Goal: Task Accomplishment & Management: Use online tool/utility

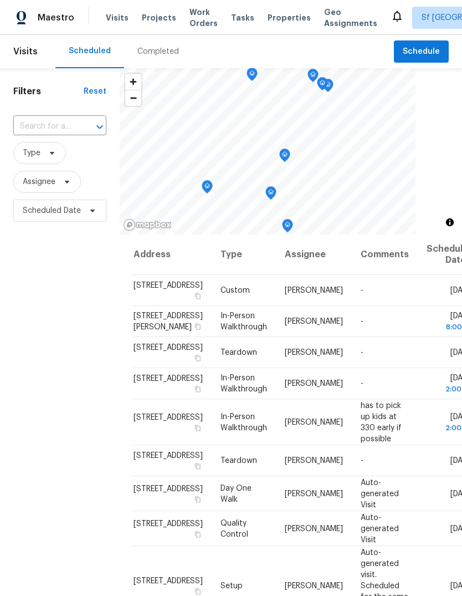
click at [152, 46] on div "Completed" at bounding box center [158, 51] width 42 height 11
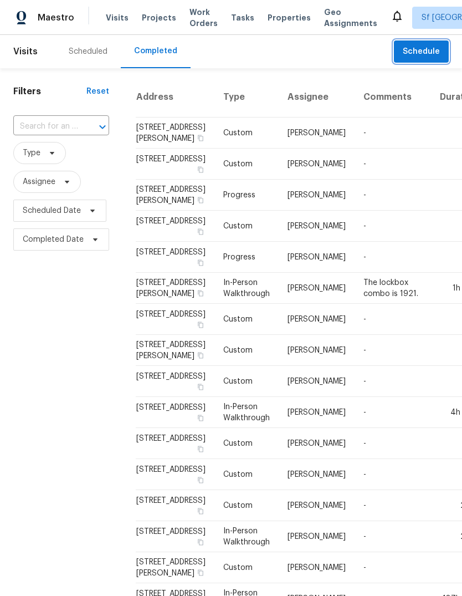
click at [422, 52] on span "Schedule" at bounding box center [421, 52] width 37 height 14
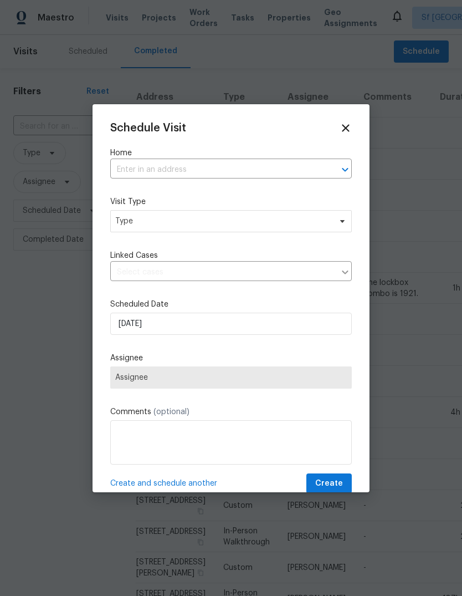
click at [286, 167] on input "text" at bounding box center [215, 169] width 211 height 17
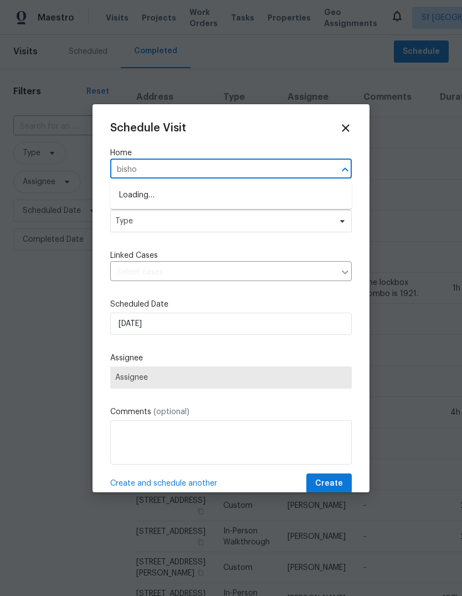
type input "[PERSON_NAME]"
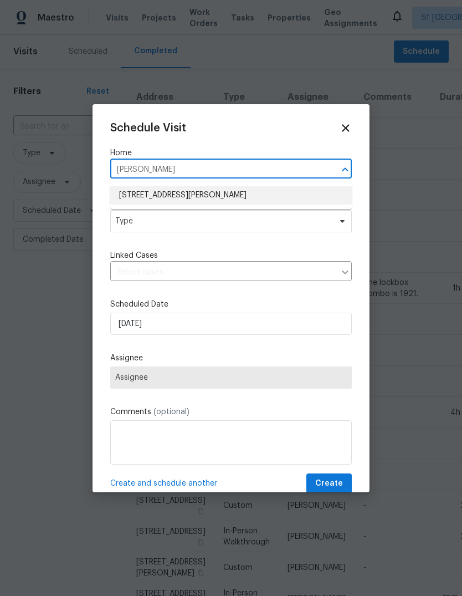
click at [131, 189] on li "[STREET_ADDRESS][PERSON_NAME]" at bounding box center [231, 195] width 242 height 18
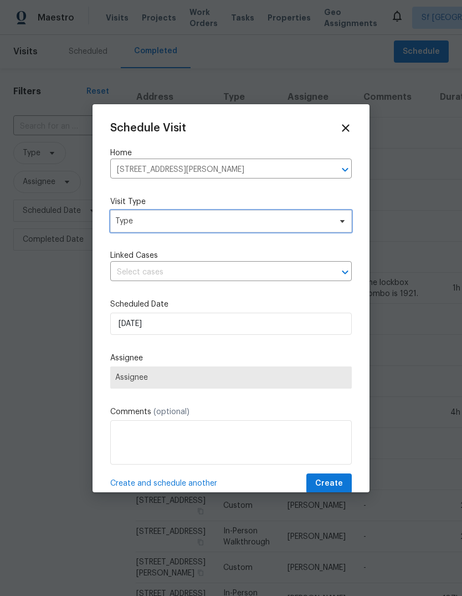
click at [119, 216] on span "Type" at bounding box center [223, 221] width 216 height 11
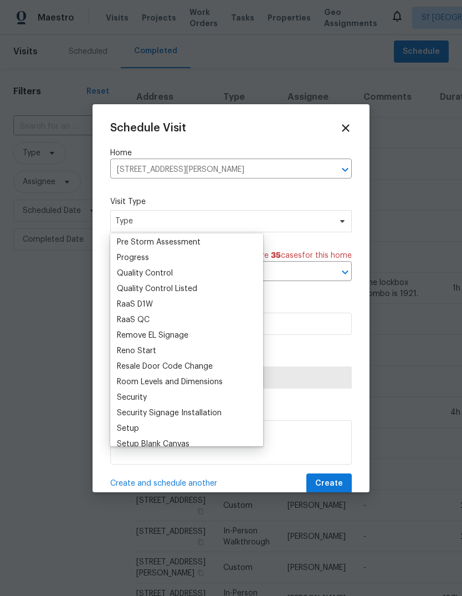
scroll to position [729, 0]
click at [125, 256] on div "Progress" at bounding box center [133, 258] width 32 height 11
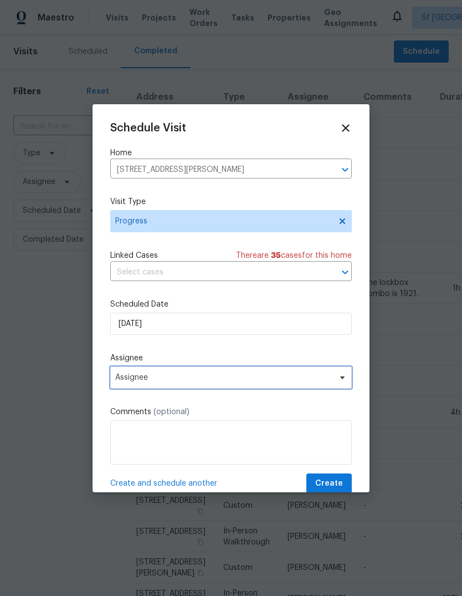
click at [120, 377] on span "Assignee" at bounding box center [223, 377] width 217 height 9
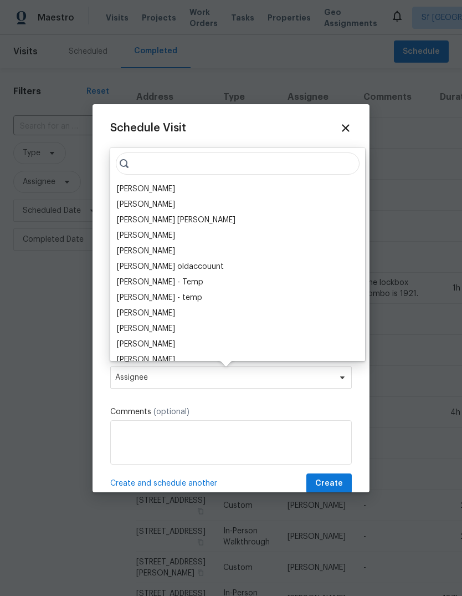
click at [129, 186] on div "[PERSON_NAME]" at bounding box center [146, 188] width 58 height 11
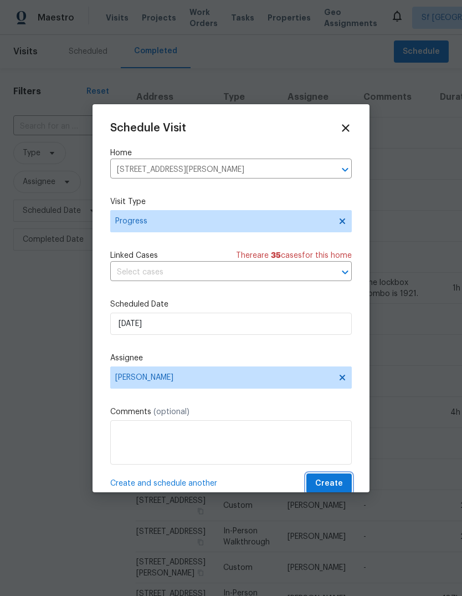
click at [339, 481] on span "Create" at bounding box center [329, 483] width 28 height 14
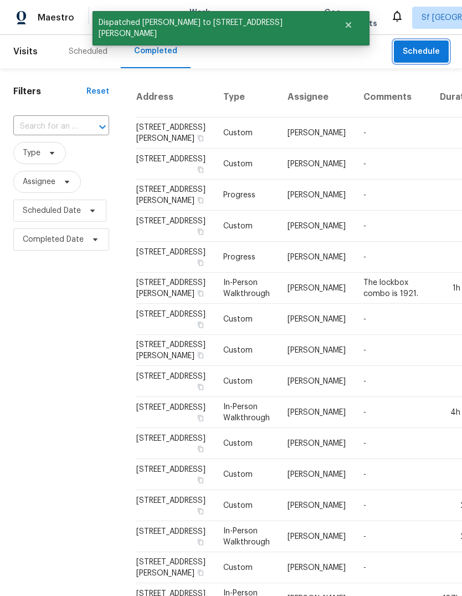
click at [414, 53] on span "Schedule" at bounding box center [421, 52] width 37 height 14
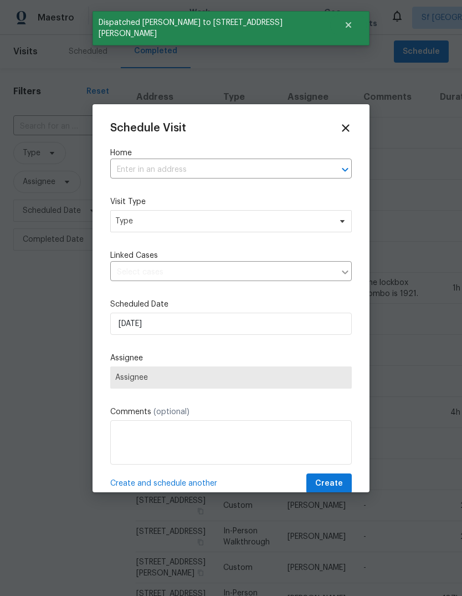
click at [126, 165] on input "text" at bounding box center [215, 169] width 211 height 17
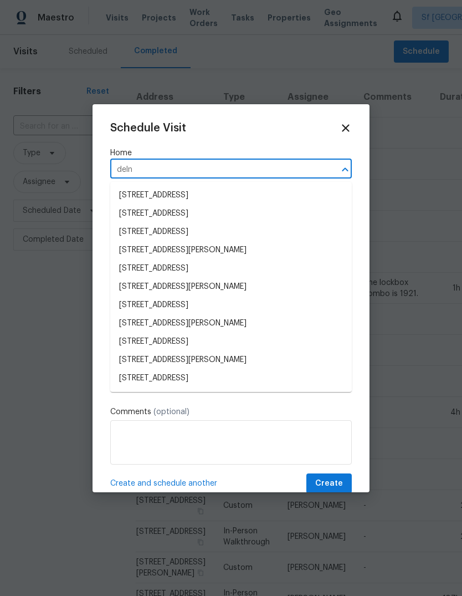
type input "[PERSON_NAME]"
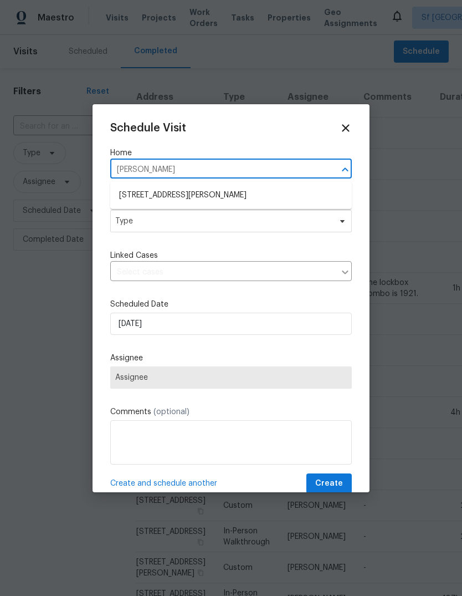
click at [132, 196] on li "[STREET_ADDRESS][PERSON_NAME]" at bounding box center [231, 195] width 242 height 18
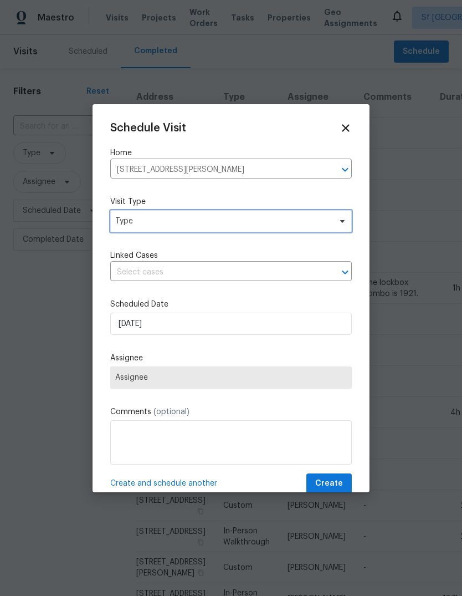
click at [126, 223] on span "Type" at bounding box center [223, 221] width 216 height 11
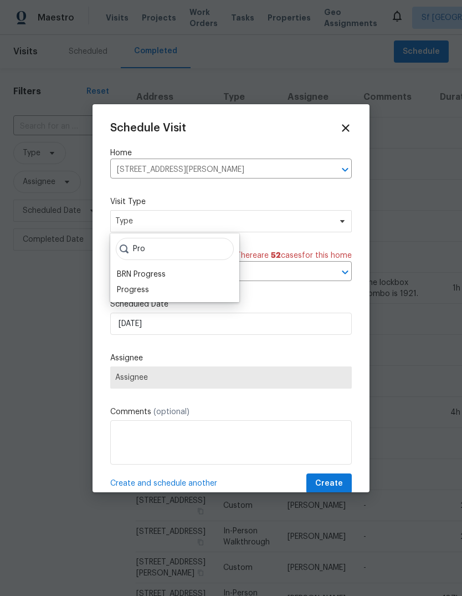
type input "Pro"
click at [124, 289] on div "Progress" at bounding box center [133, 289] width 32 height 11
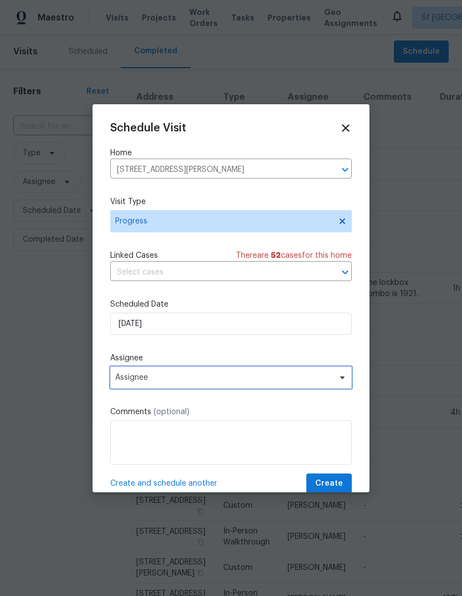
click at [120, 382] on span "Assignee" at bounding box center [223, 377] width 217 height 9
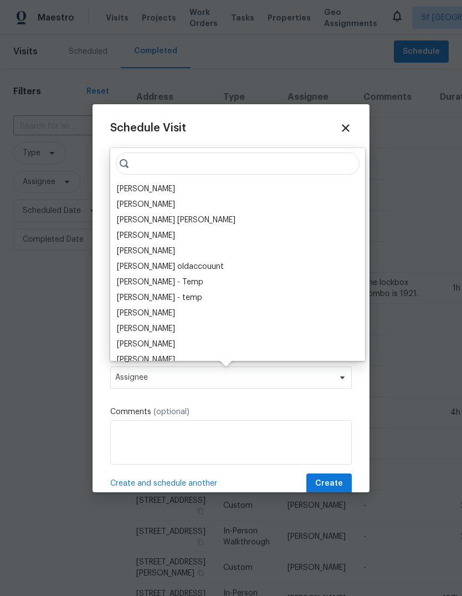
click at [126, 191] on div "[PERSON_NAME]" at bounding box center [146, 188] width 58 height 11
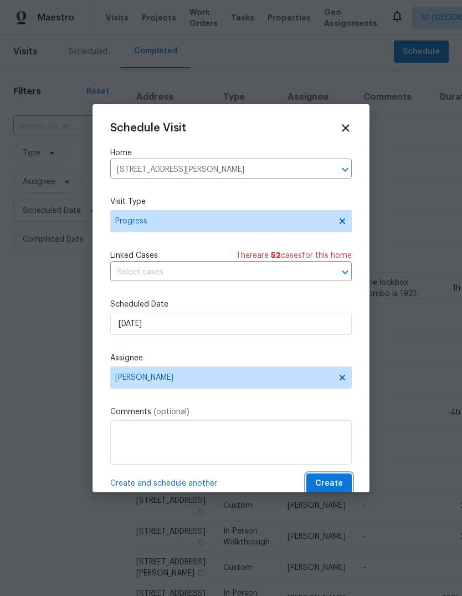
click at [336, 484] on span "Create" at bounding box center [329, 483] width 28 height 14
